Goal: Information Seeking & Learning: Learn about a topic

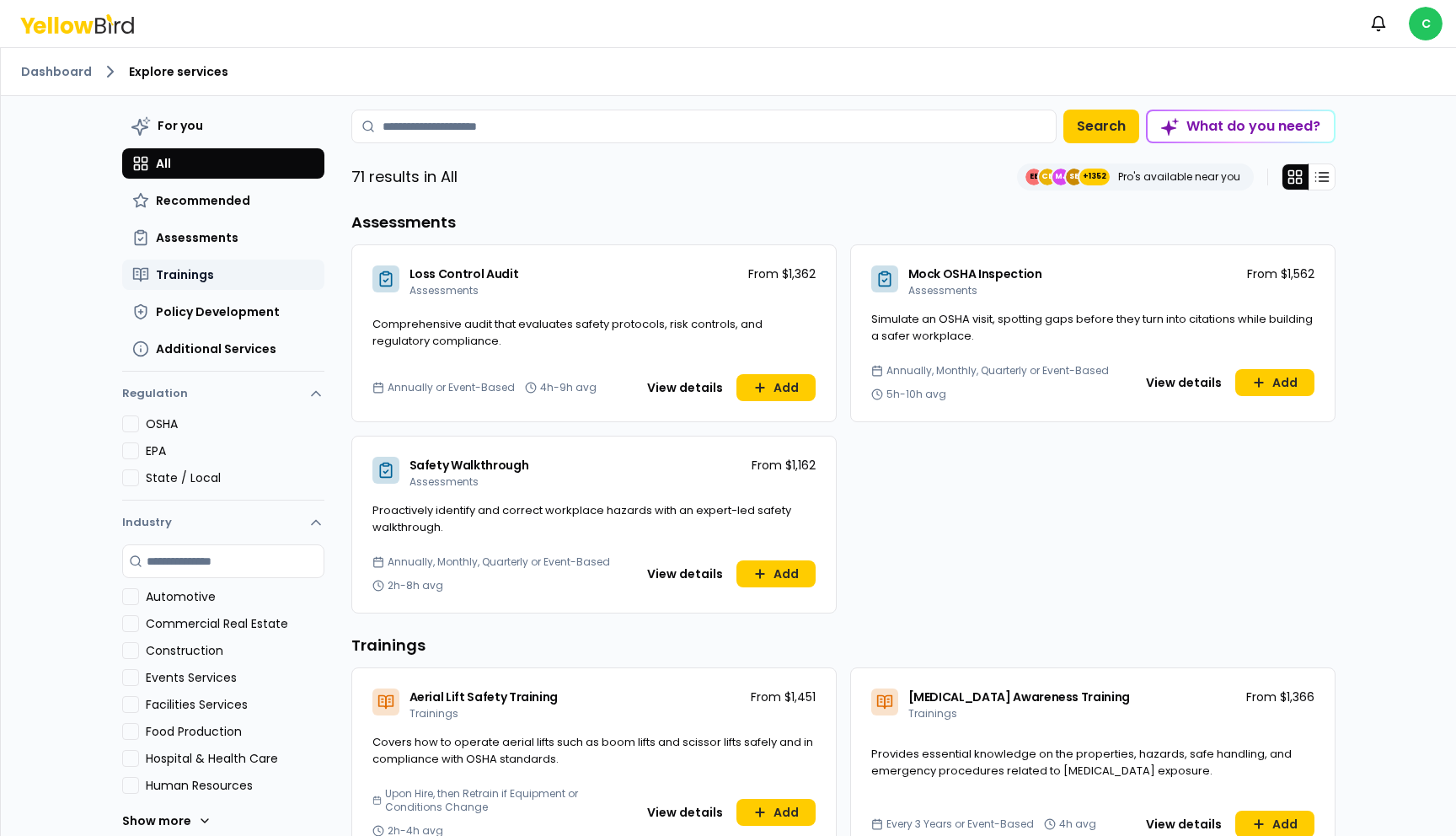
click at [218, 276] on button "Trainings" at bounding box center [223, 274] width 202 height 30
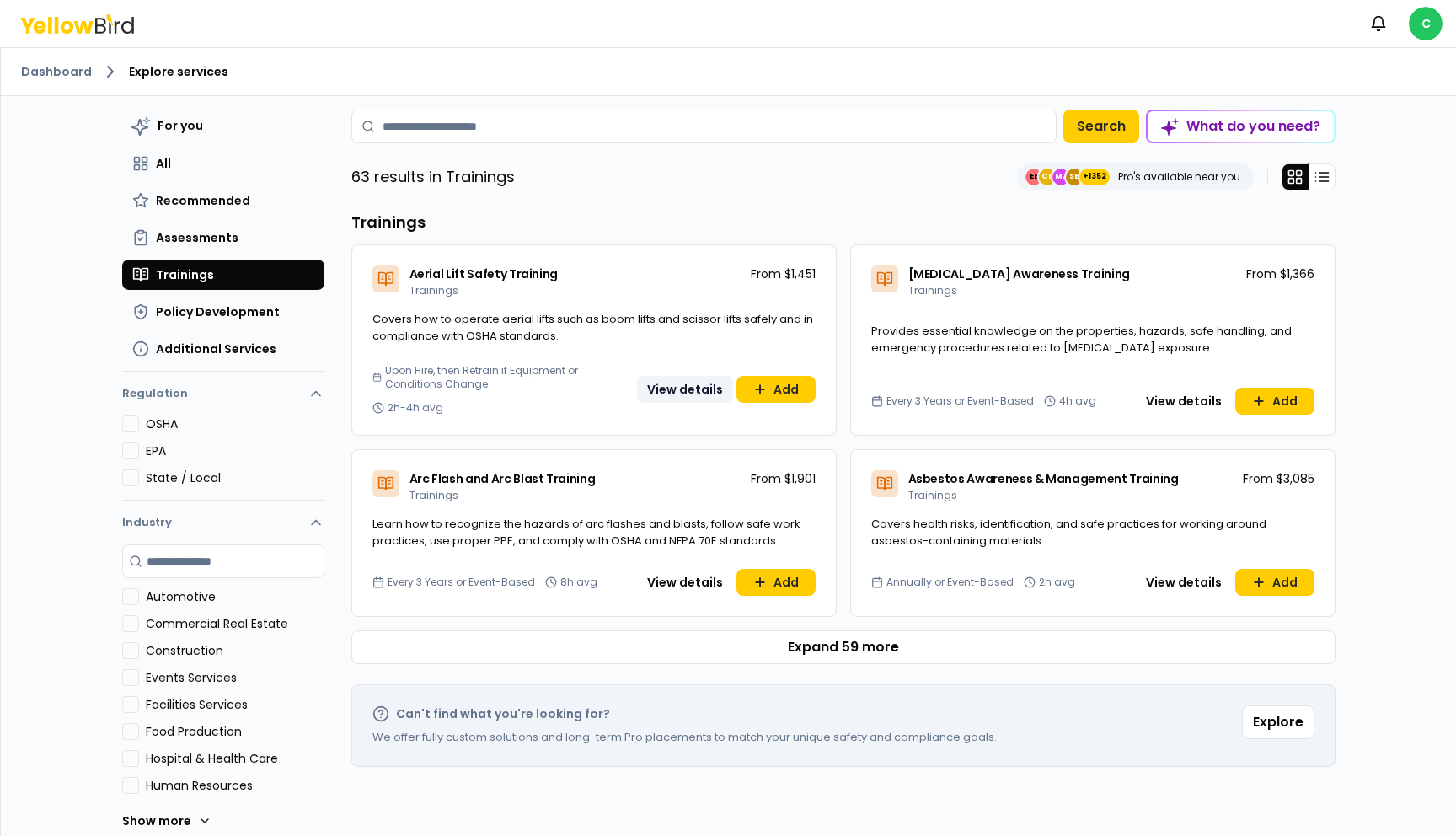
click at [681, 387] on button "View details" at bounding box center [685, 389] width 96 height 27
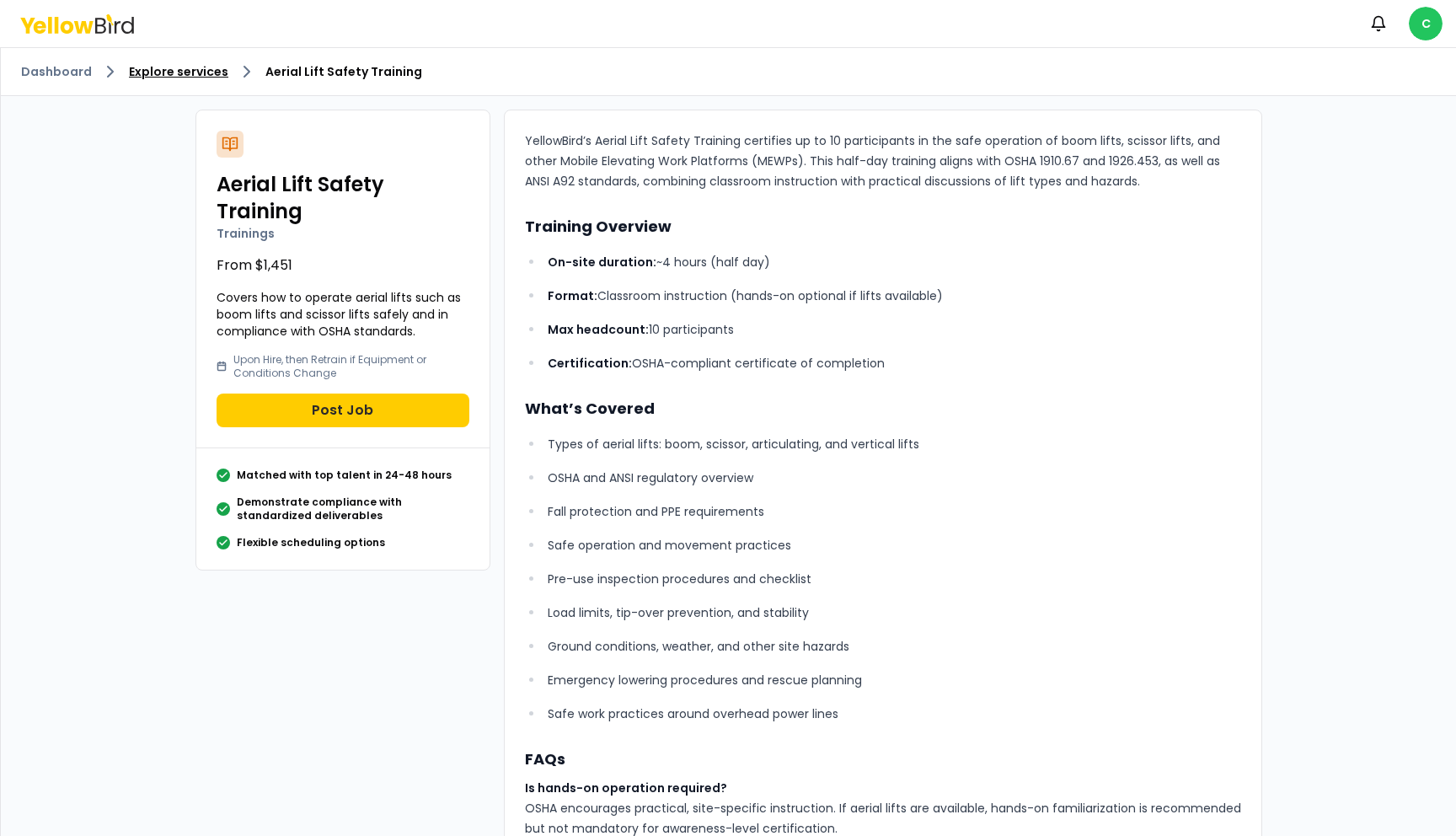
click at [179, 78] on link "Explore services" at bounding box center [178, 72] width 99 height 17
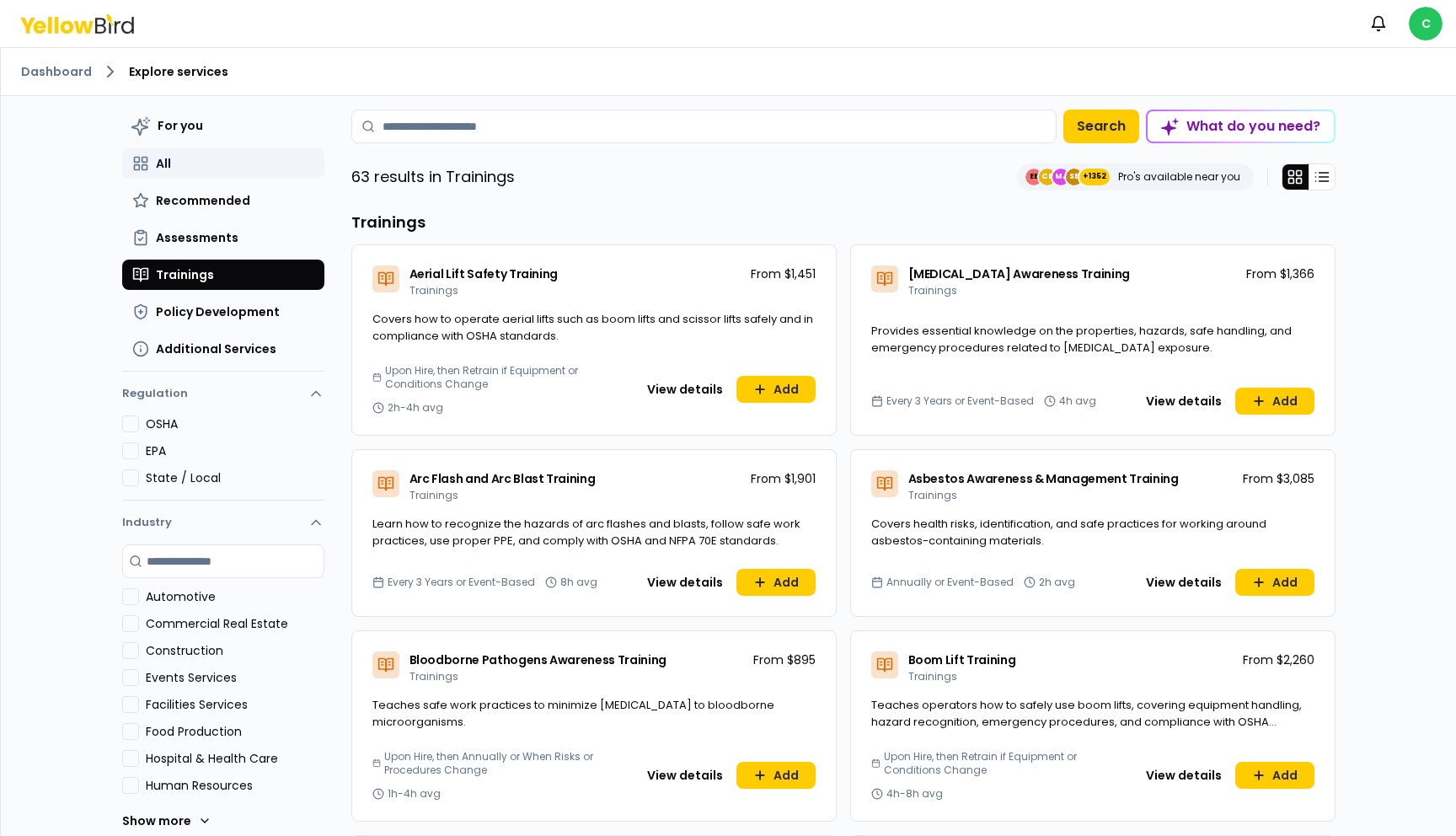
click at [201, 170] on button "All" at bounding box center [223, 164] width 202 height 30
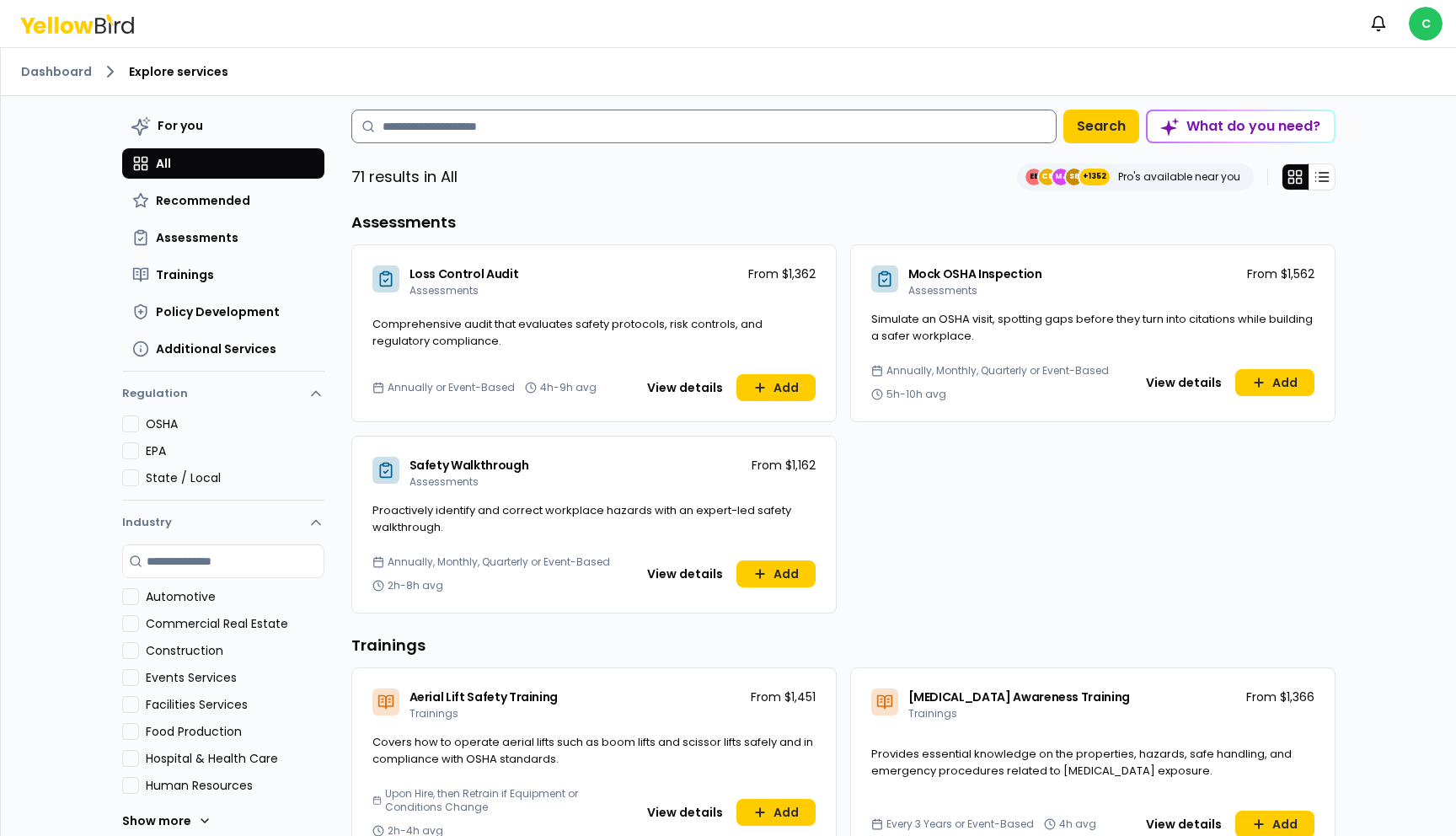
click at [520, 134] on input at bounding box center [703, 127] width 705 height 34
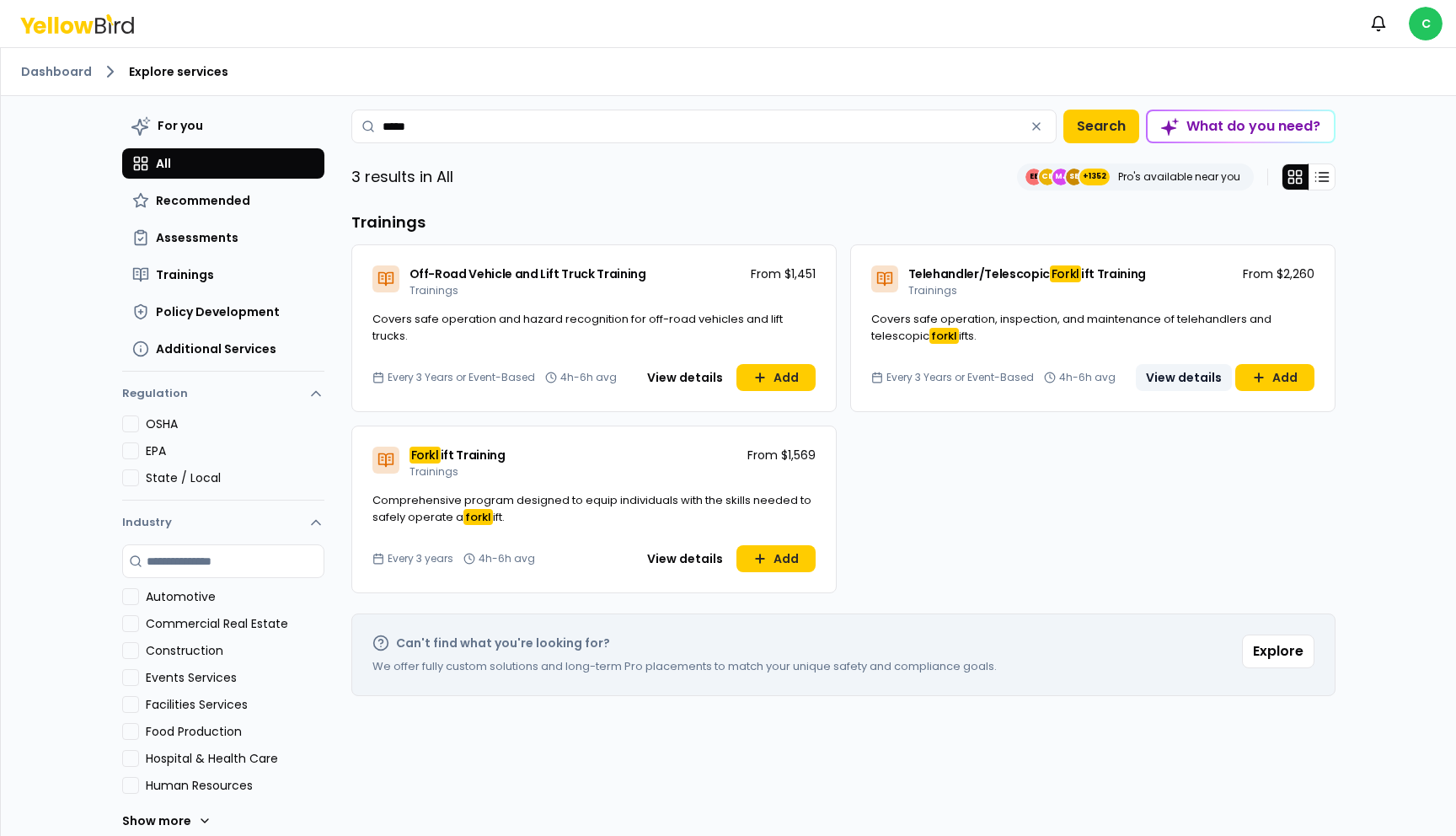
type input "*****"
click at [1182, 381] on button "View details" at bounding box center [1183, 377] width 96 height 27
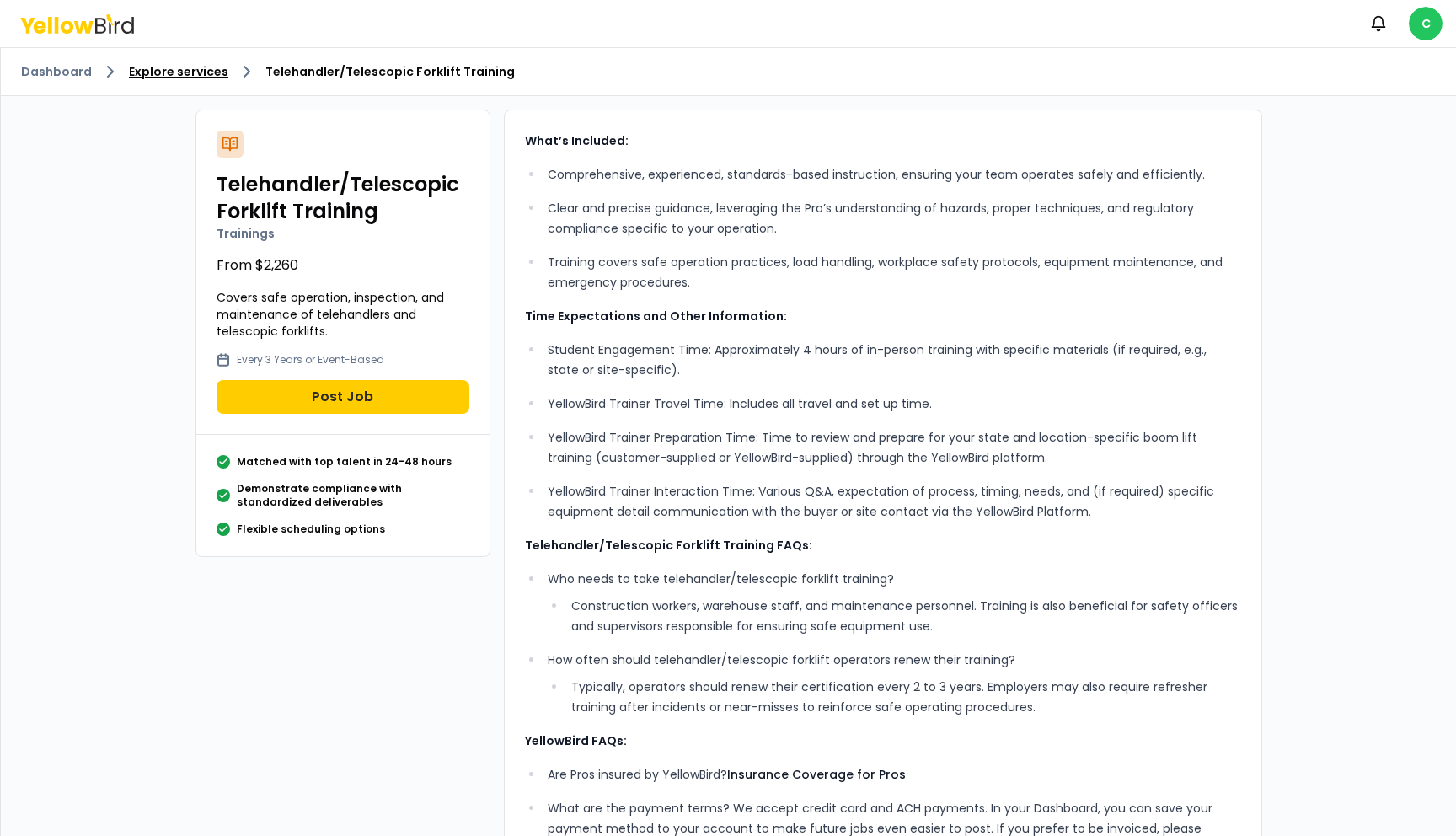
click at [188, 75] on link "Explore services" at bounding box center [178, 72] width 99 height 17
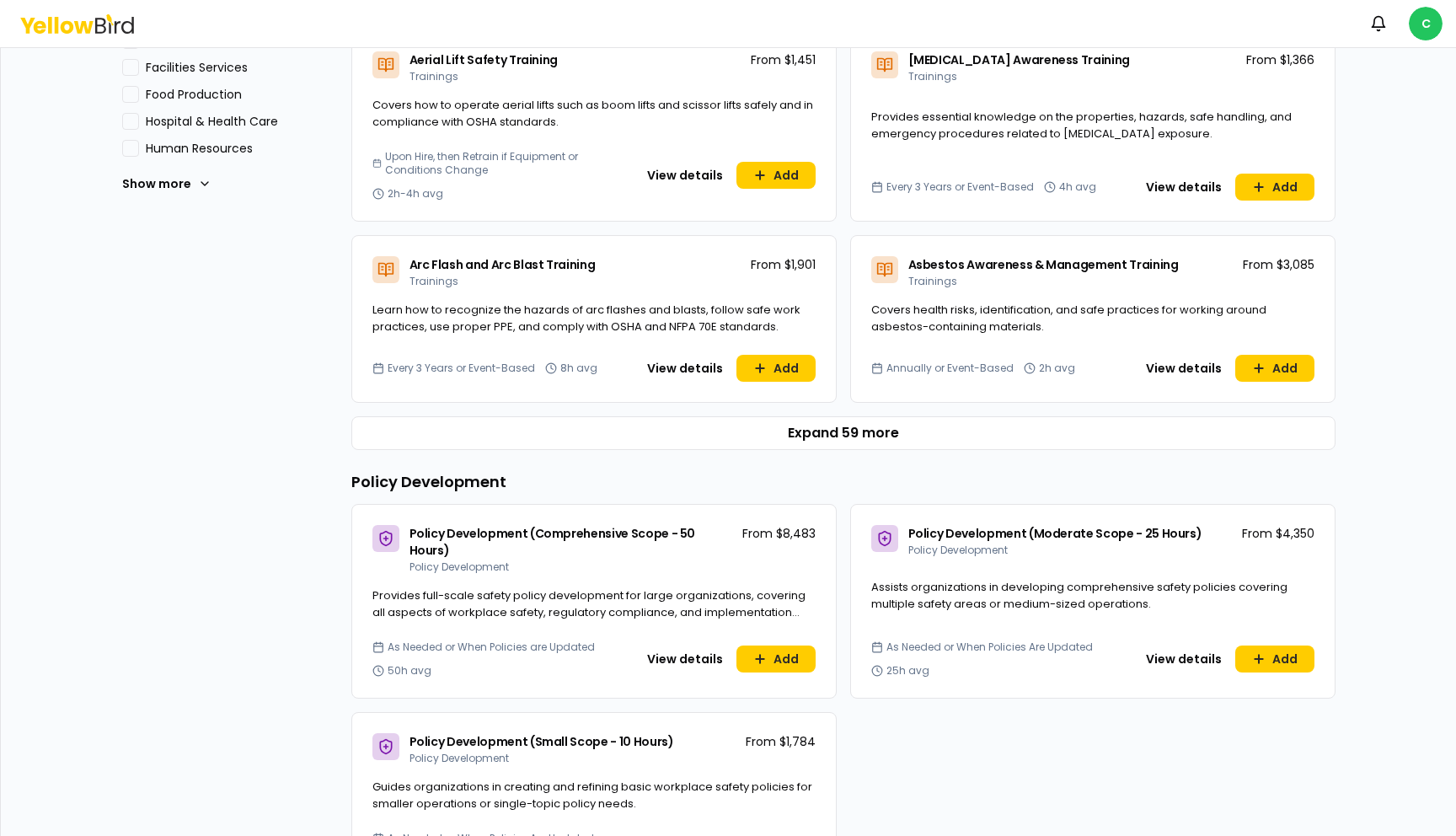
scroll to position [639, 0]
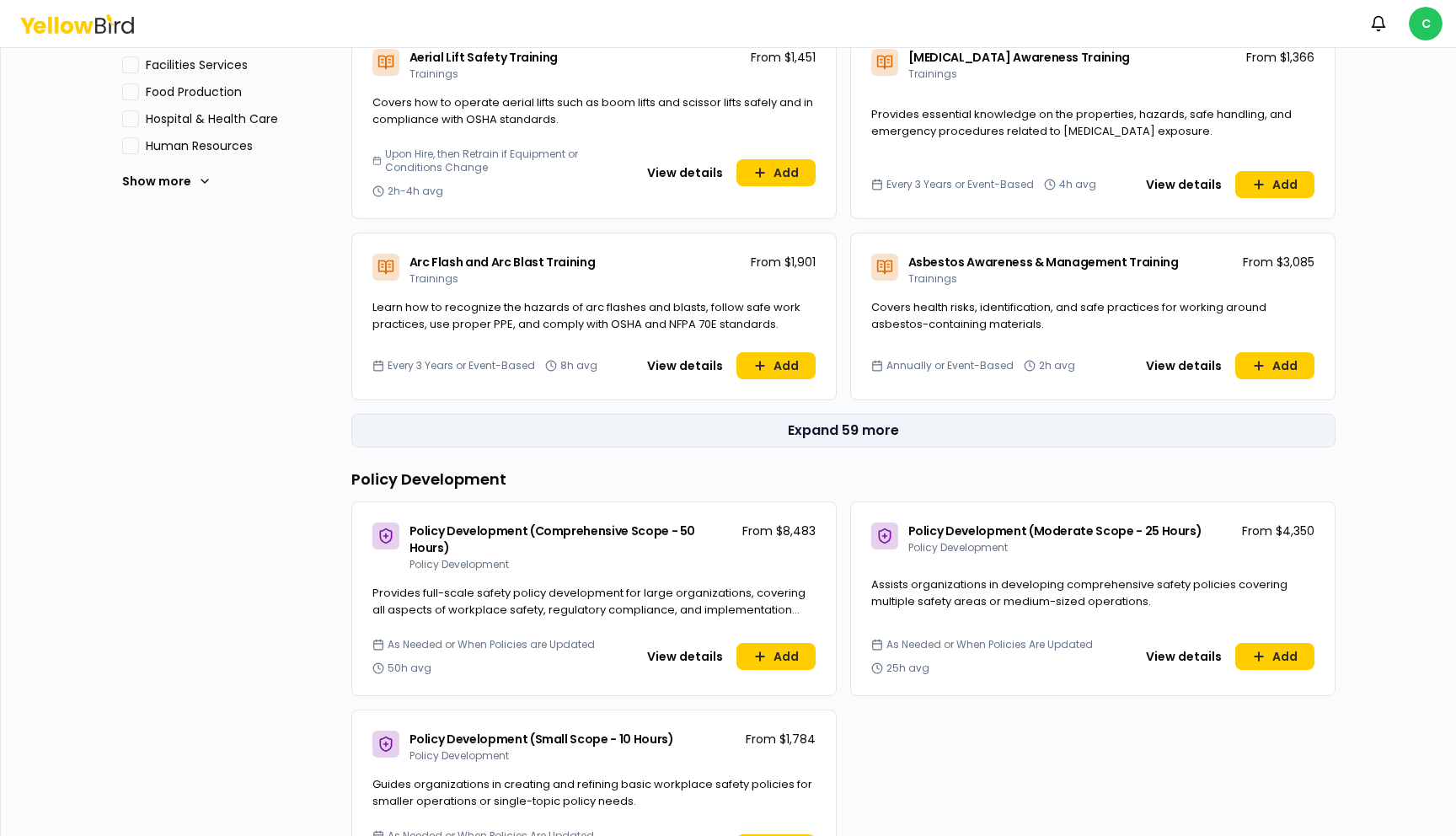
click at [604, 427] on button "Expand 59 more" at bounding box center [843, 431] width 984 height 34
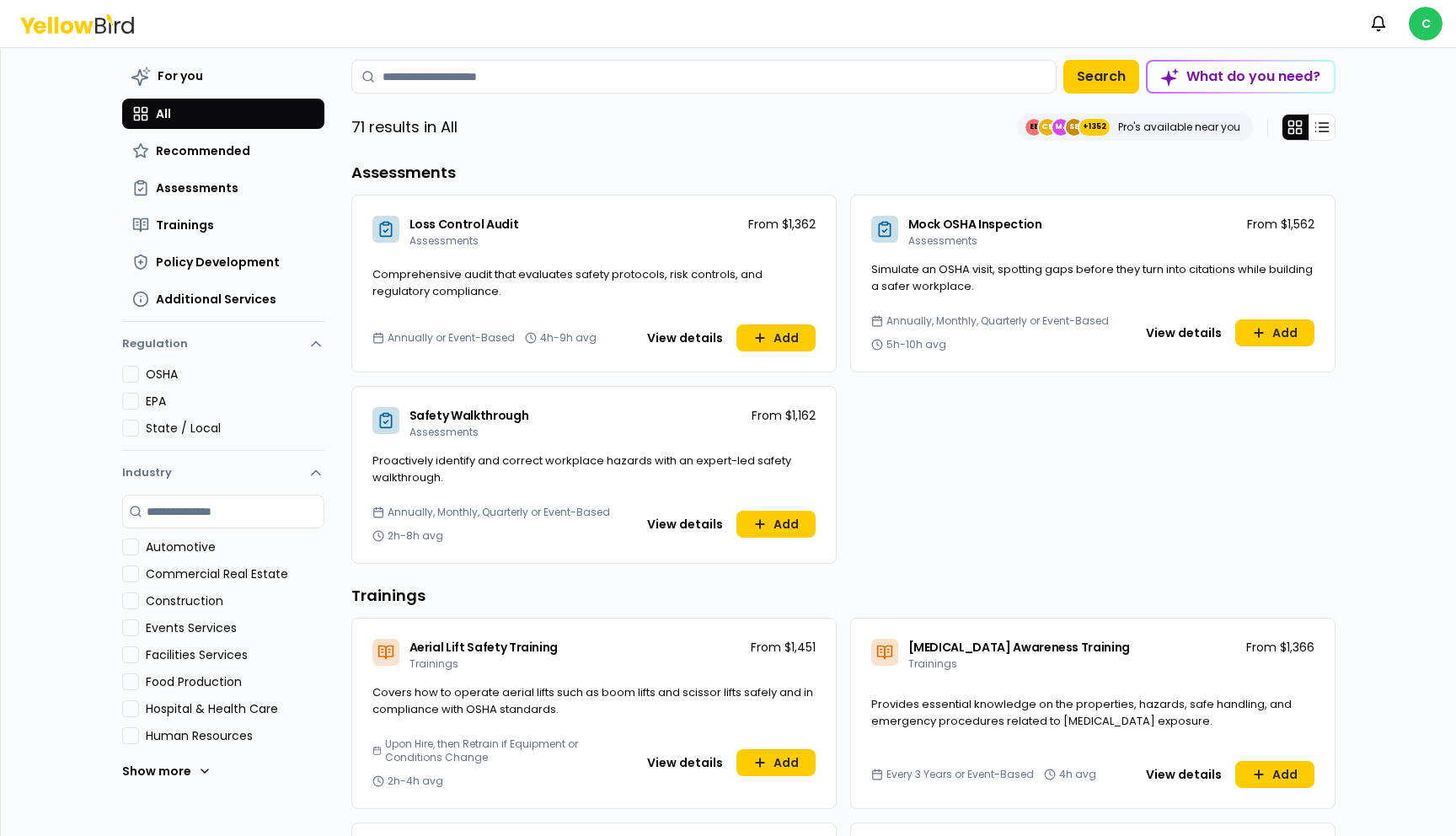
scroll to position [0, 0]
